Goal: Purchase product/service

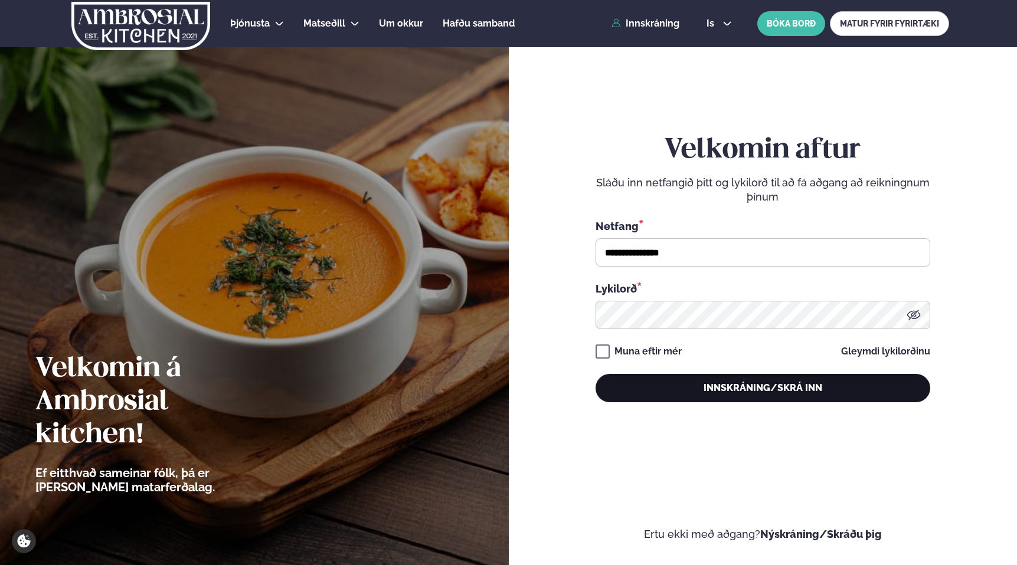
click at [672, 392] on button "Innskráning/Skrá inn" at bounding box center [762, 388] width 335 height 28
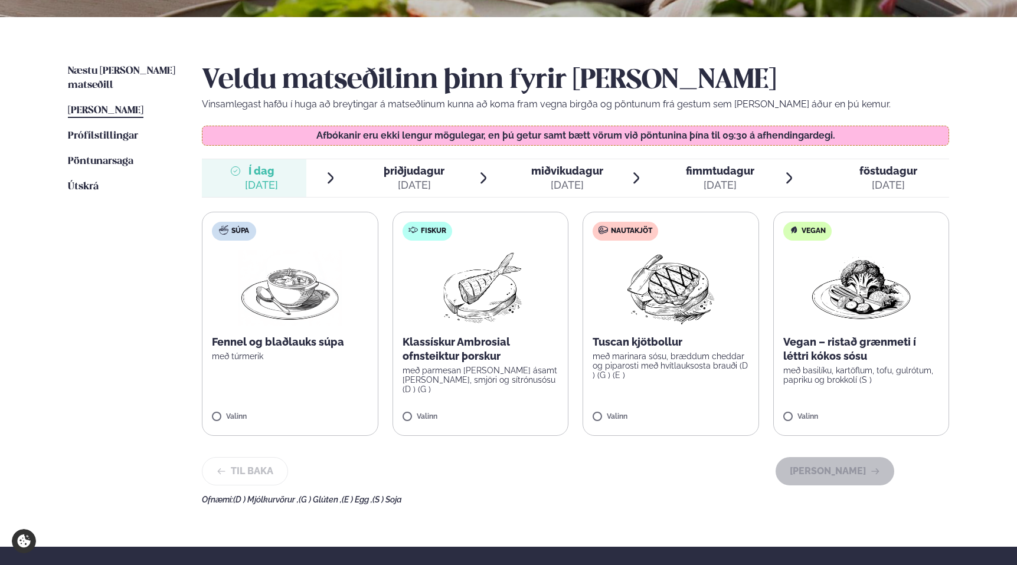
scroll to position [253, 0]
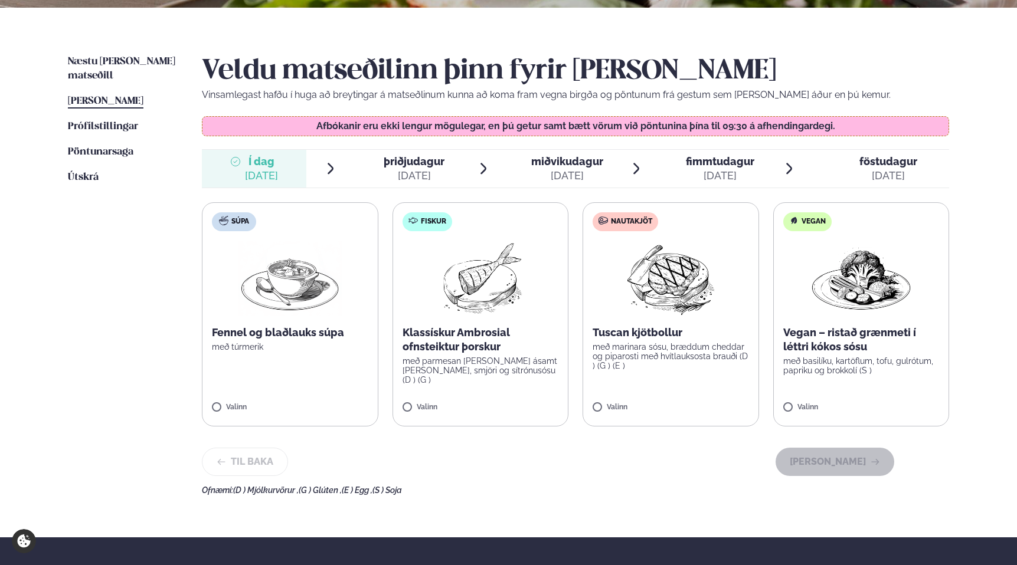
click at [426, 173] on div "[DATE]" at bounding box center [414, 176] width 61 height 14
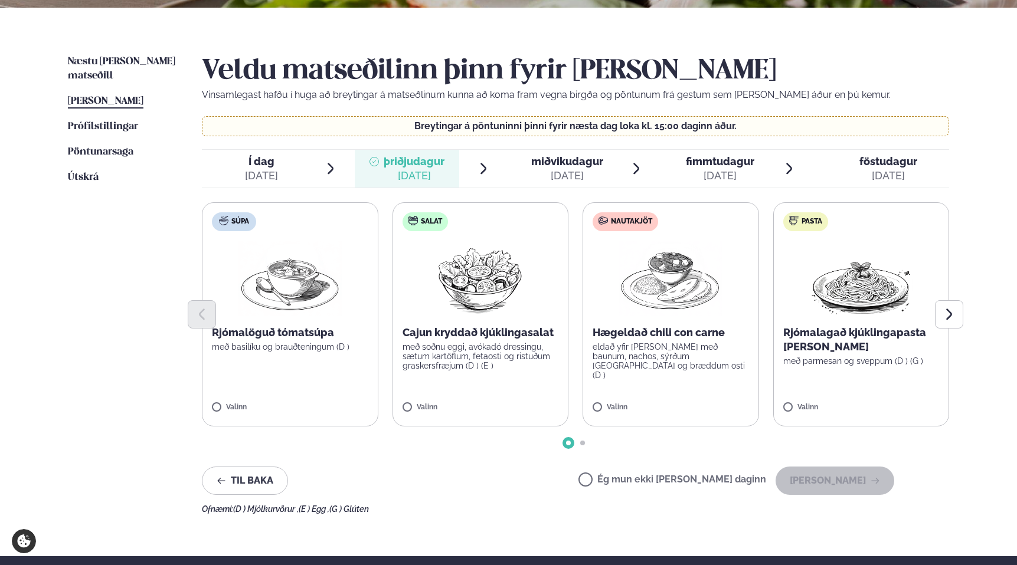
click at [545, 162] on span "miðvikudagur" at bounding box center [567, 161] width 72 height 12
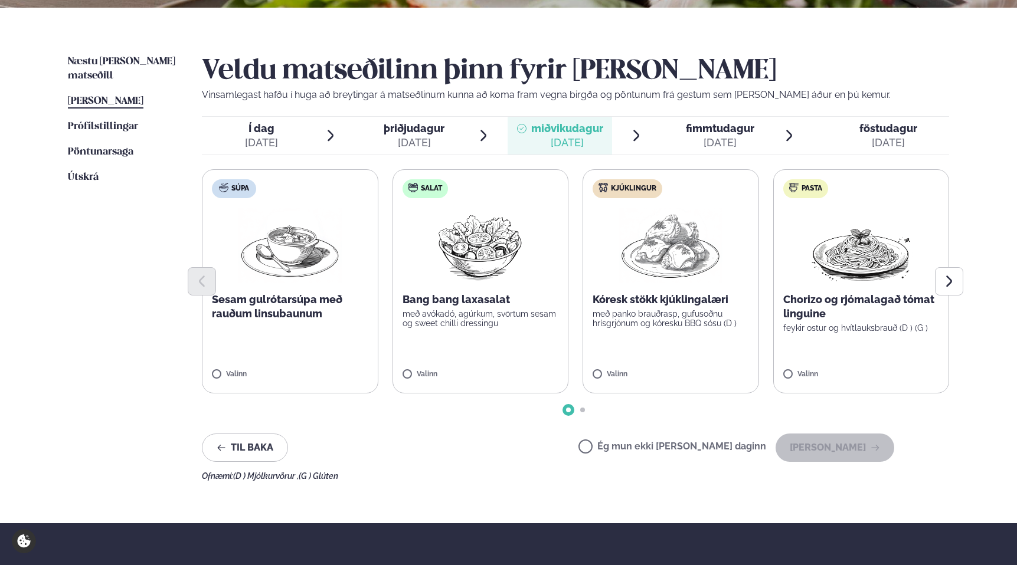
click at [680, 129] on icon at bounding box center [675, 128] width 9 height 9
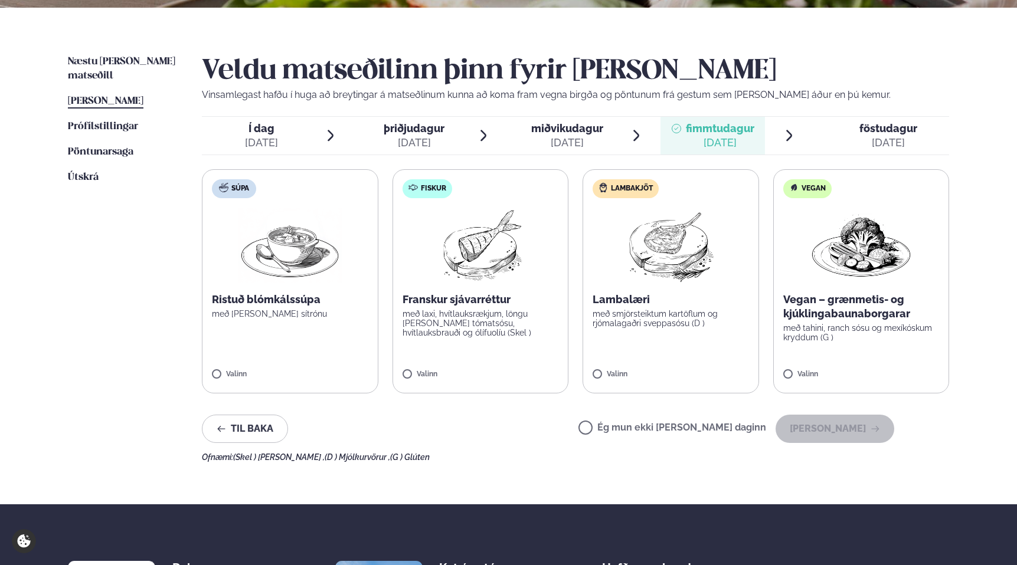
click at [859, 133] on span "föstudagur fös. [DATE]" at bounding box center [881, 136] width 136 height 38
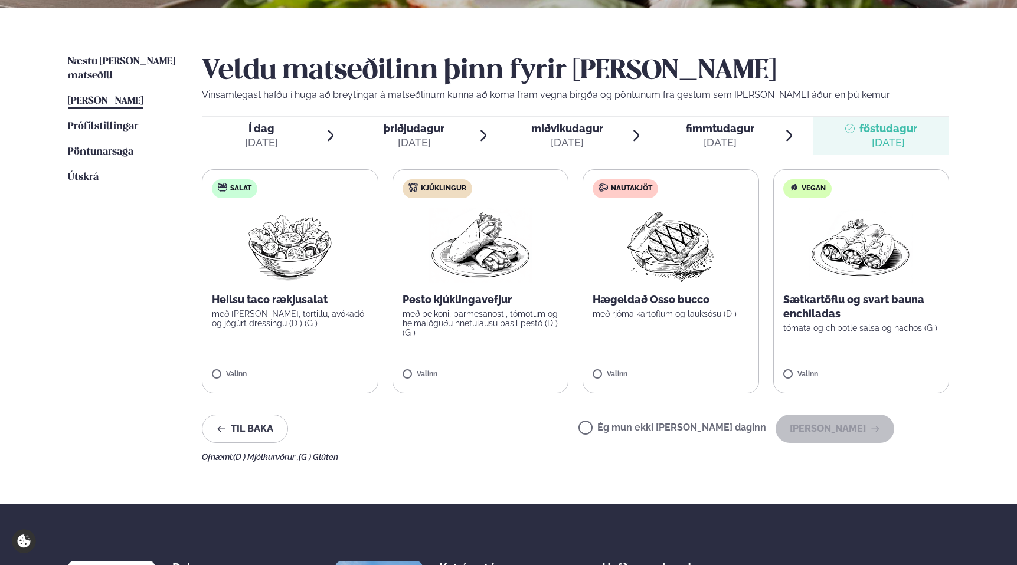
click at [394, 140] on div "[DATE]" at bounding box center [414, 143] width 61 height 14
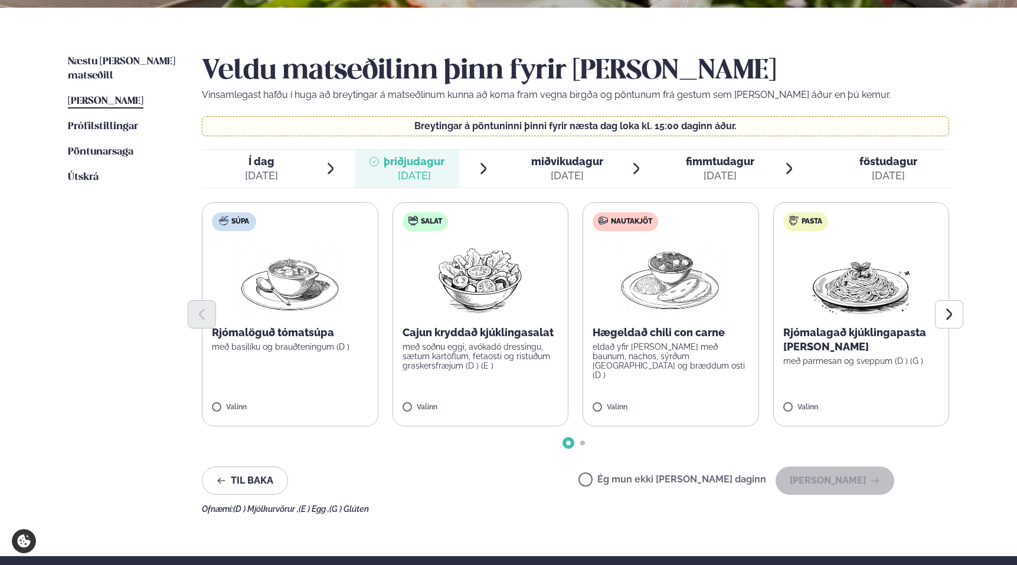
click at [592, 404] on label "Nautakjöt Hægeldað chili con carne eldað yfir [PERSON_NAME] með baunum, nachos,…" at bounding box center [670, 314] width 176 height 224
click at [834, 486] on button "[PERSON_NAME]" at bounding box center [834, 481] width 119 height 28
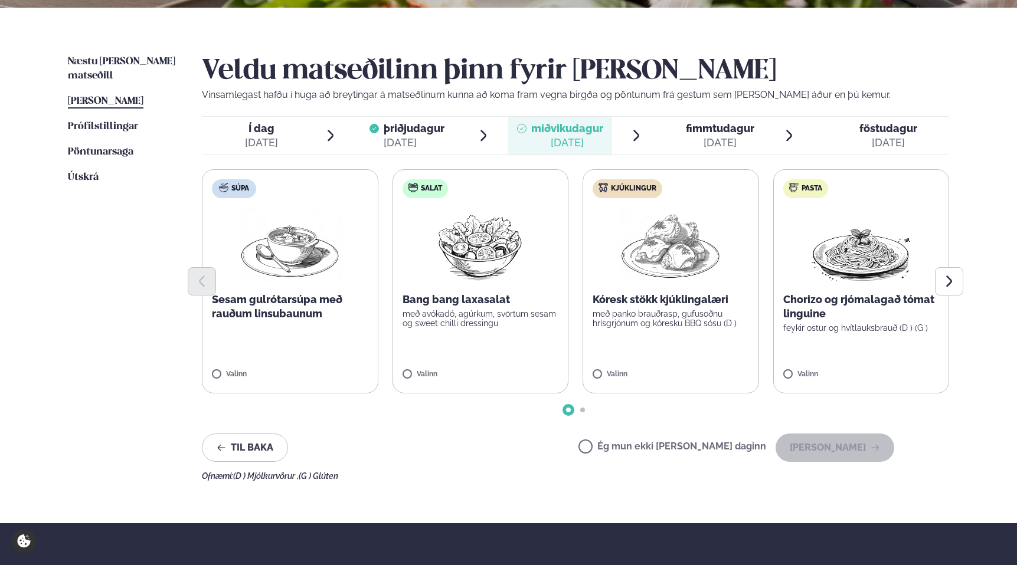
click at [294, 137] on span "Í dag Í d. [DATE]" at bounding box center [254, 136] width 104 height 38
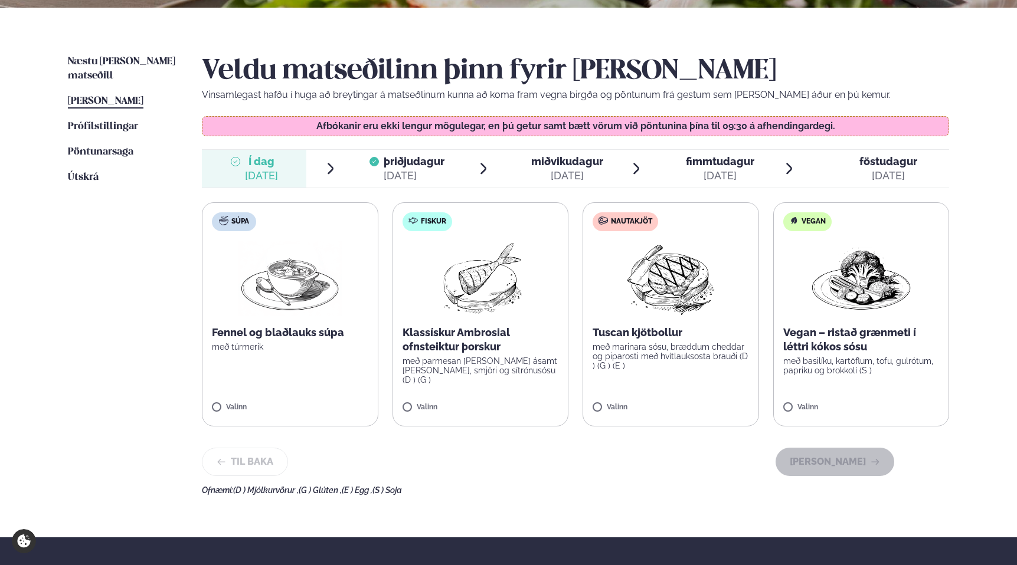
click at [392, 169] on div "[DATE]" at bounding box center [414, 176] width 61 height 14
